Goal: Find contact information: Find contact information

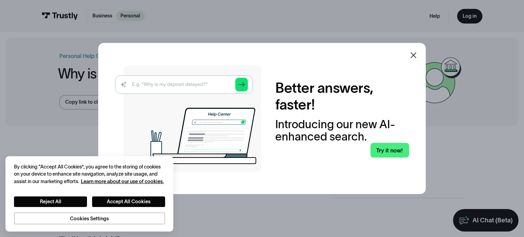
click at [418, 58] on div at bounding box center [413, 55] width 16 height 16
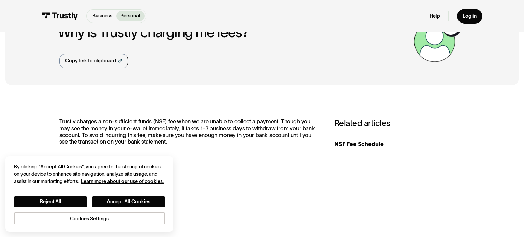
scroll to position [100, 0]
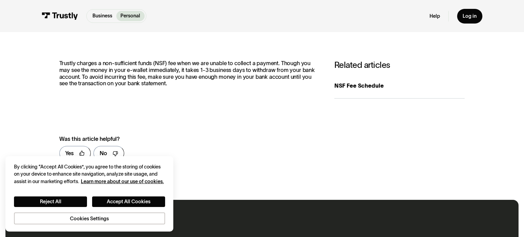
click at [208, 154] on div "Yes No" at bounding box center [182, 153] width 246 height 15
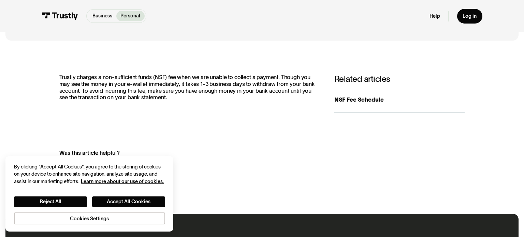
scroll to position [0, 0]
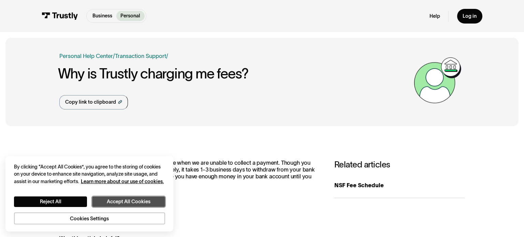
click at [114, 205] on button "Accept All Cookies" at bounding box center [128, 202] width 73 height 11
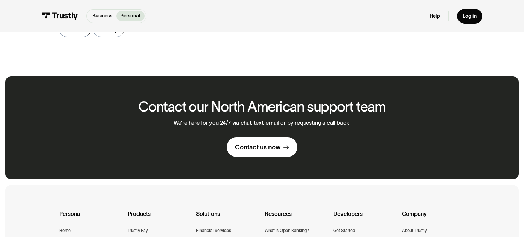
scroll to position [176, 0]
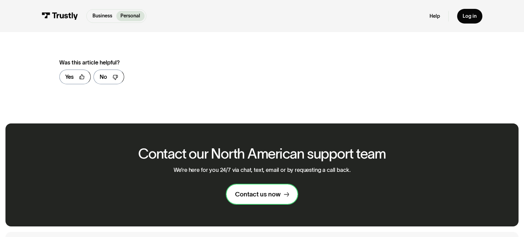
click at [255, 195] on div "Contact us now" at bounding box center [258, 194] width 46 height 8
